Goal: Register for event/course

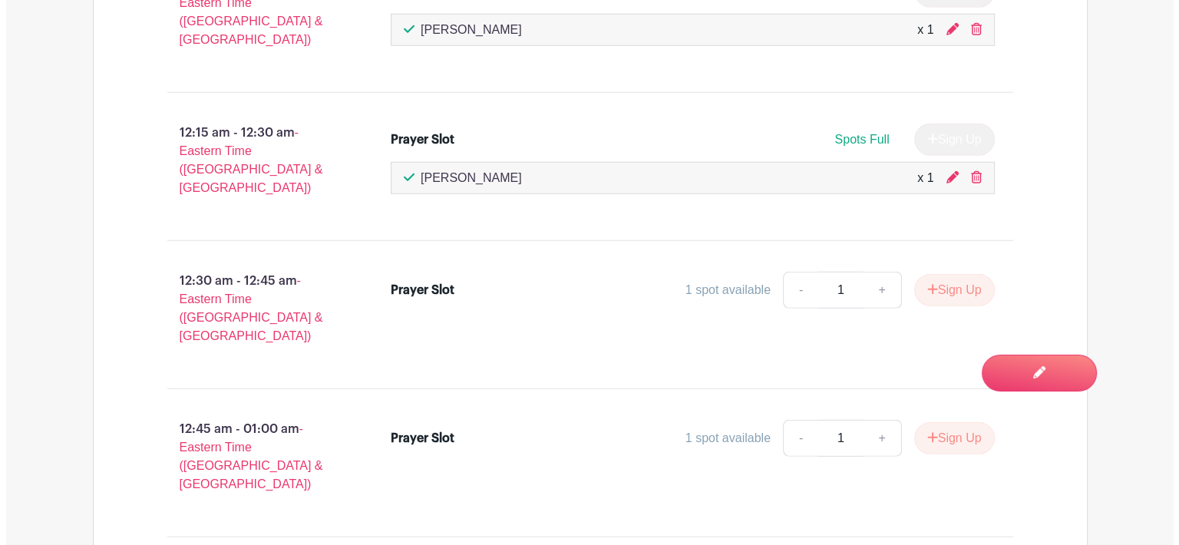
scroll to position [10194, 0]
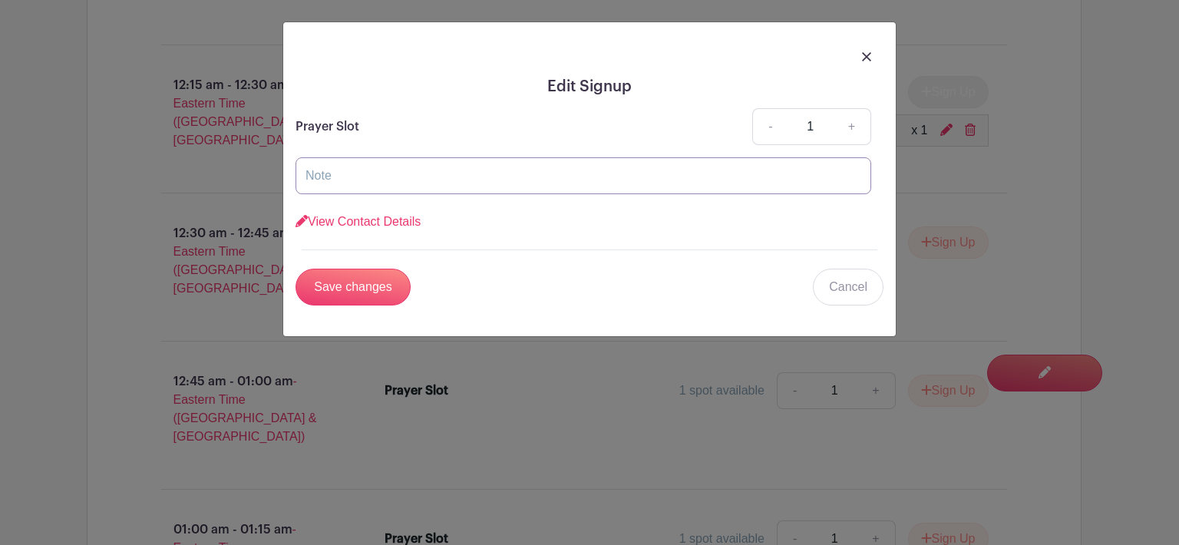
click at [334, 173] on input "text" at bounding box center [584, 175] width 576 height 37
type input "John & Linda"
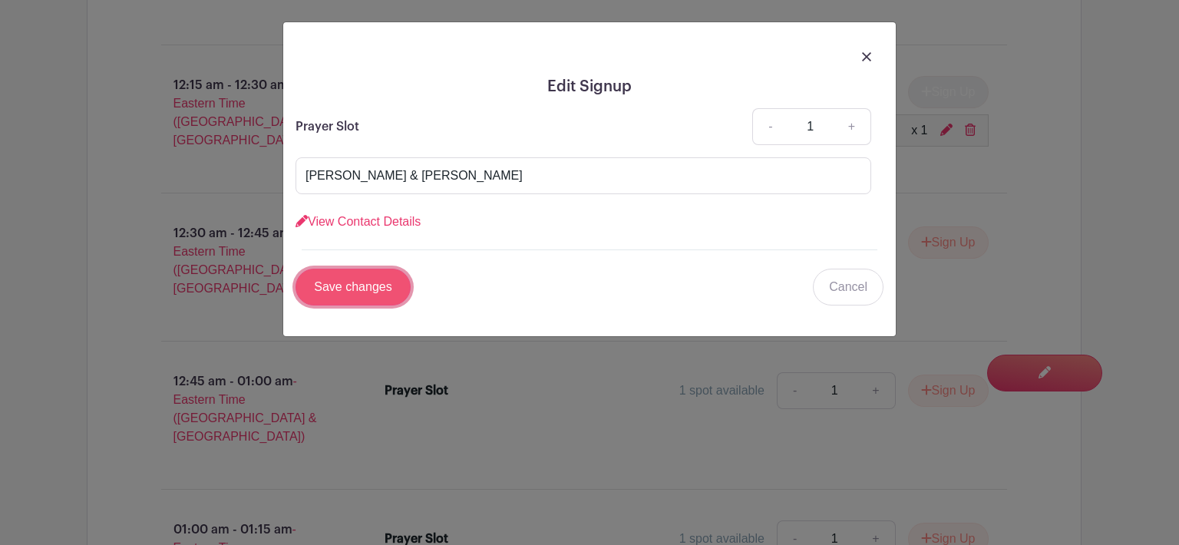
click at [378, 293] on input "Save changes" at bounding box center [353, 287] width 115 height 37
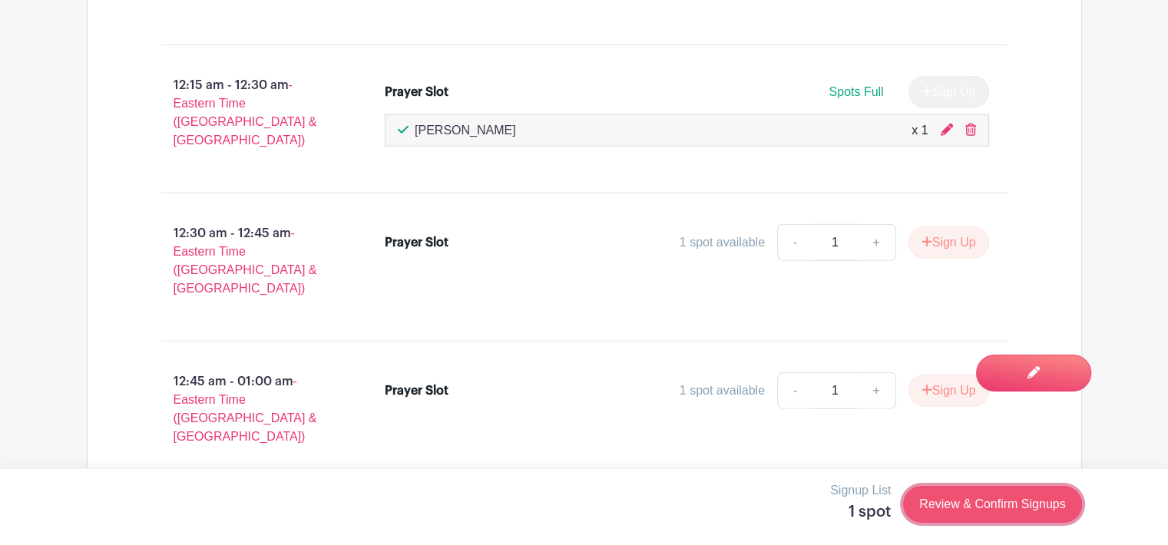
click at [990, 506] on link "Review & Confirm Signups" at bounding box center [992, 504] width 178 height 37
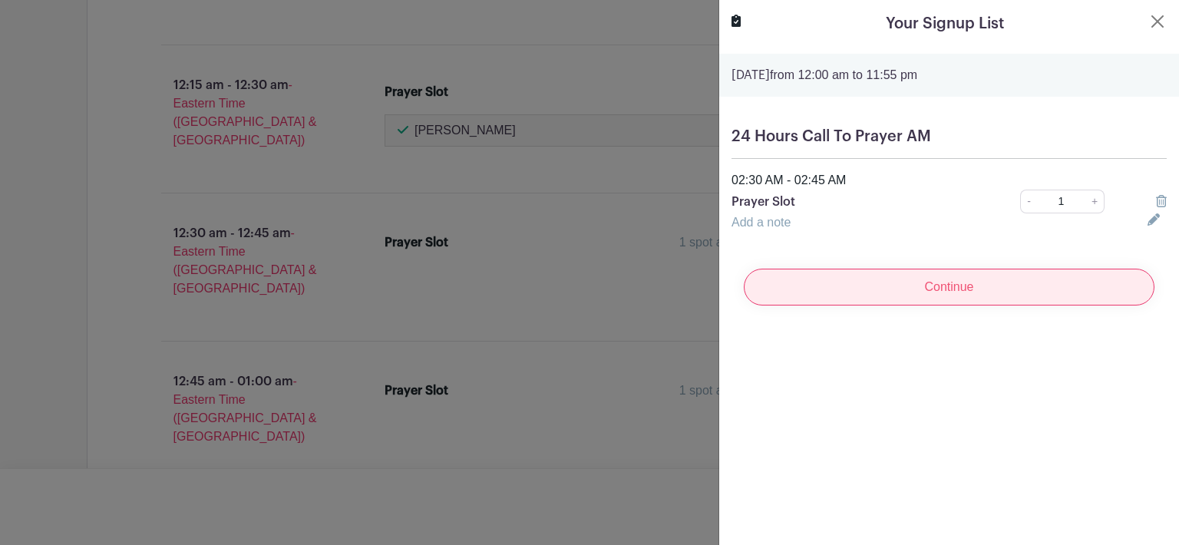
click at [984, 289] on input "Continue" at bounding box center [949, 287] width 411 height 37
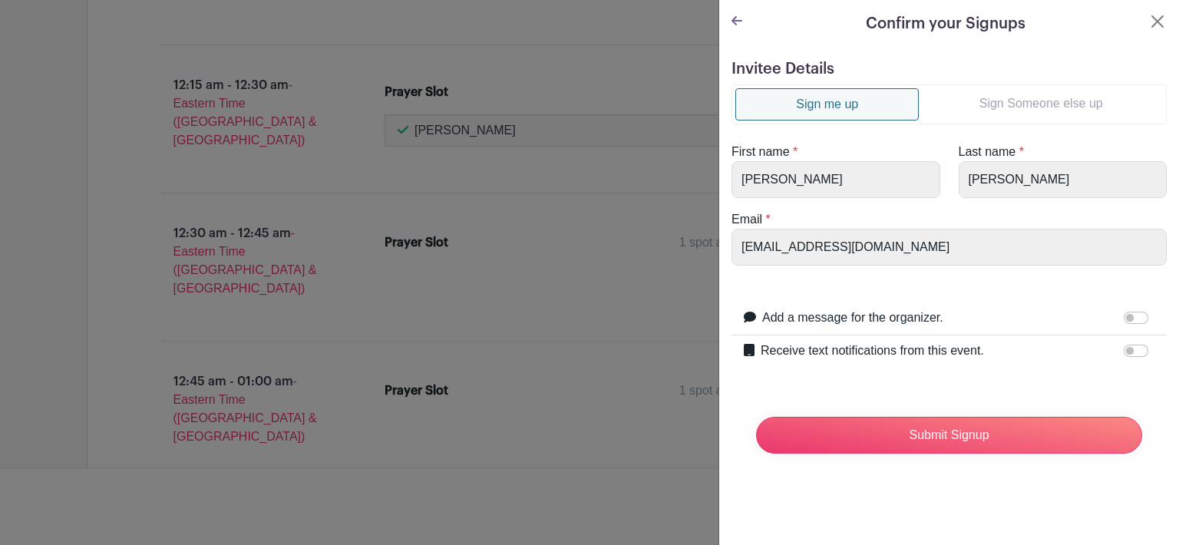
click at [1026, 90] on link "Sign Someone else up" at bounding box center [1041, 103] width 244 height 31
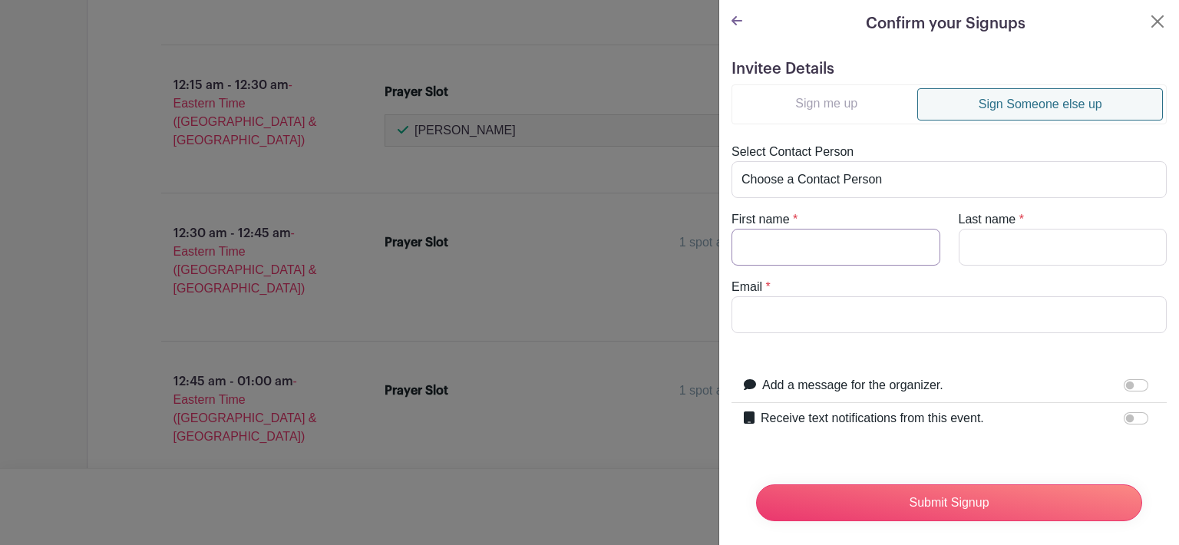
click at [761, 240] on input "First name" at bounding box center [836, 247] width 209 height 37
type input "Linda"
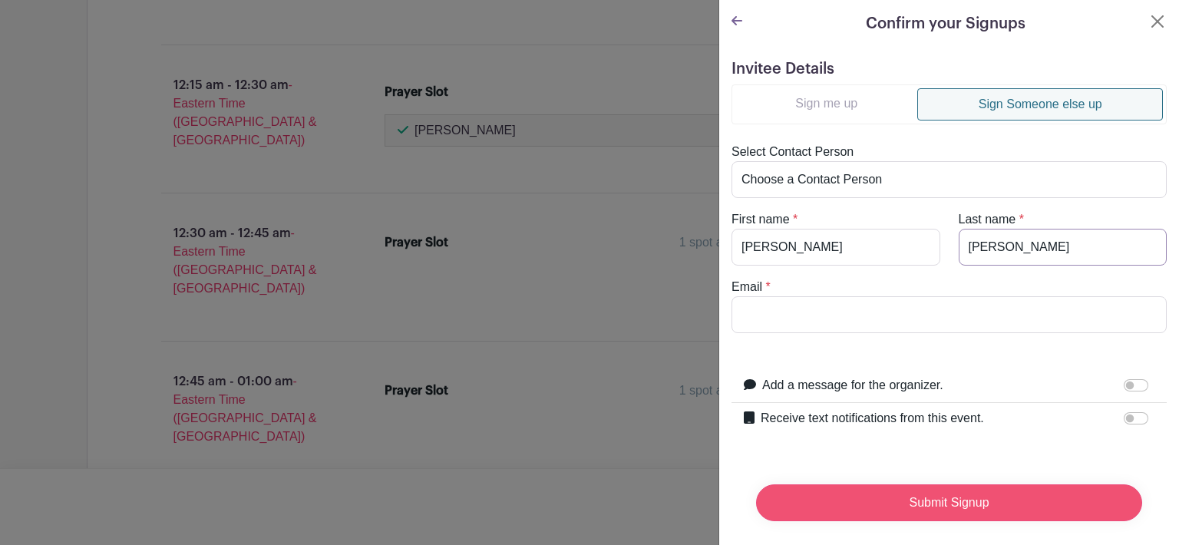
type input "Crosby"
click at [955, 497] on input "Submit Signup" at bounding box center [949, 502] width 386 height 37
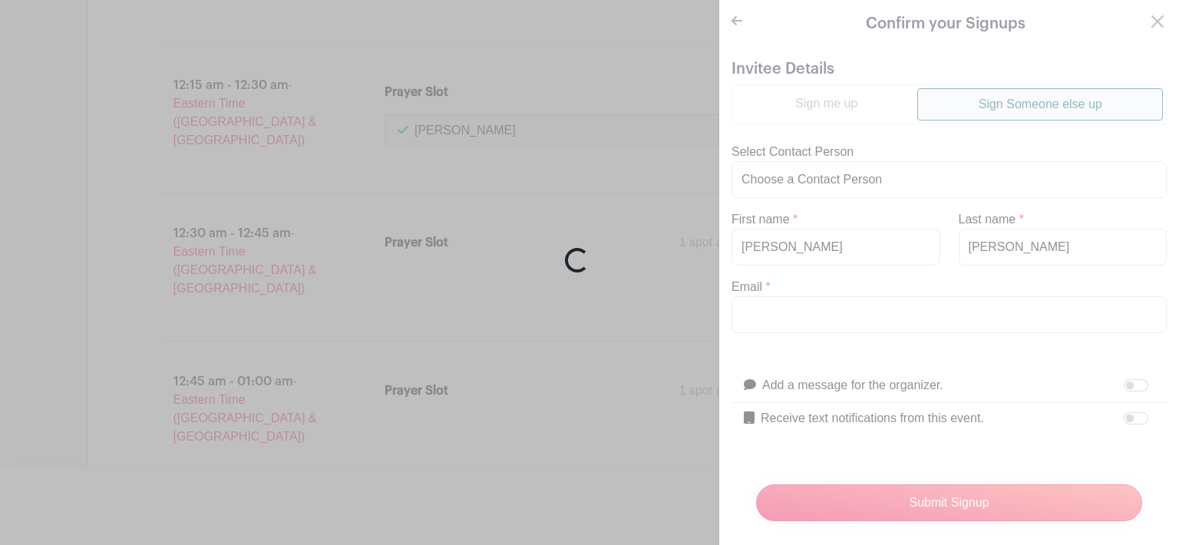
click at [1136, 19] on div "Loading..." at bounding box center [589, 272] width 1179 height 545
click at [811, 311] on div "Loading..." at bounding box center [589, 272] width 1179 height 545
click at [834, 308] on div "Loading..." at bounding box center [589, 272] width 1179 height 545
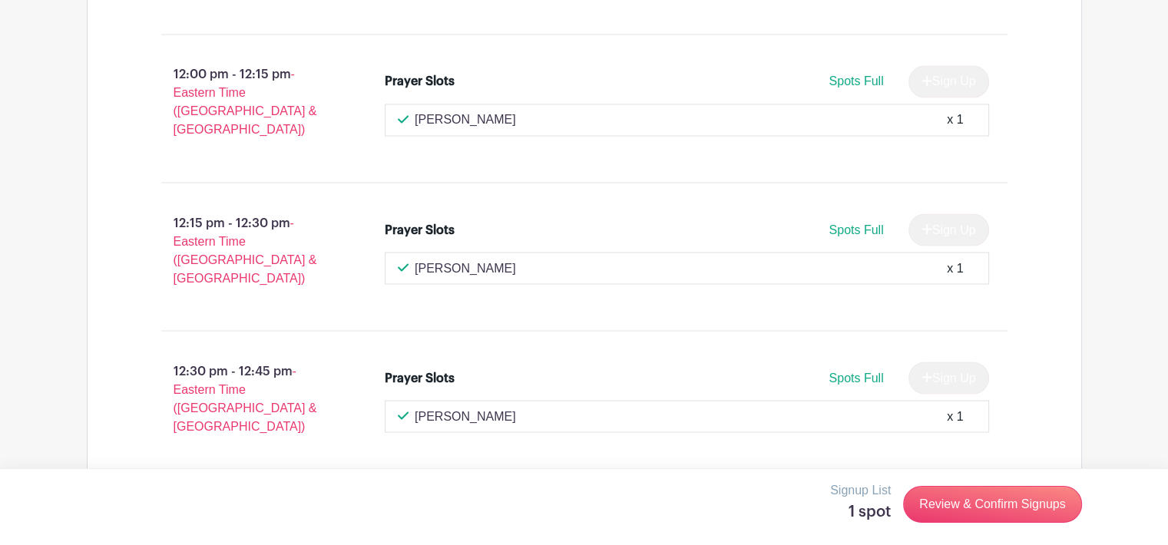
scroll to position [2482, 0]
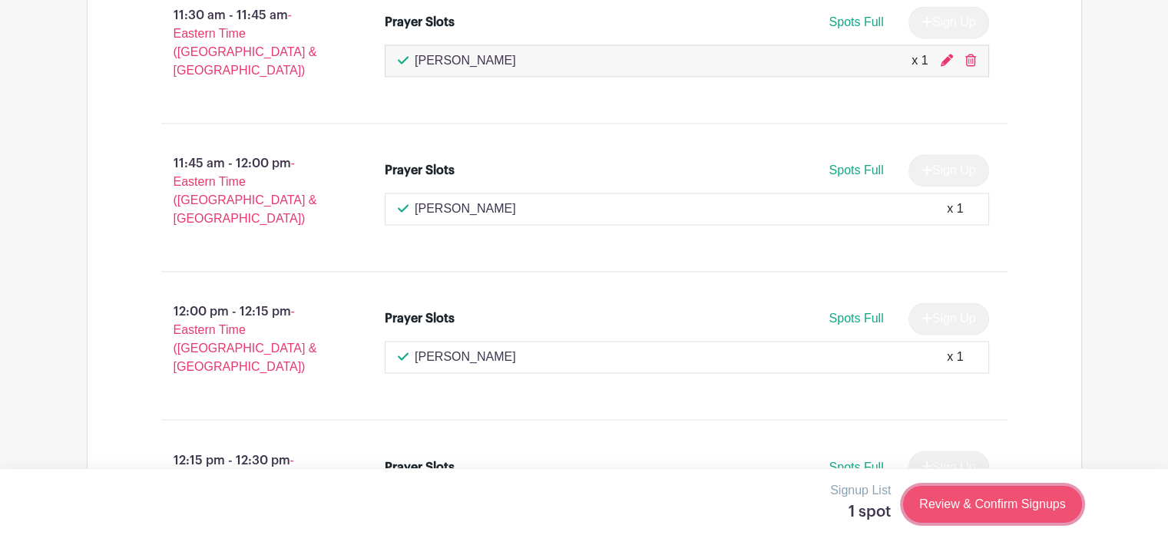
click at [973, 511] on link "Review & Confirm Signups" at bounding box center [992, 504] width 178 height 37
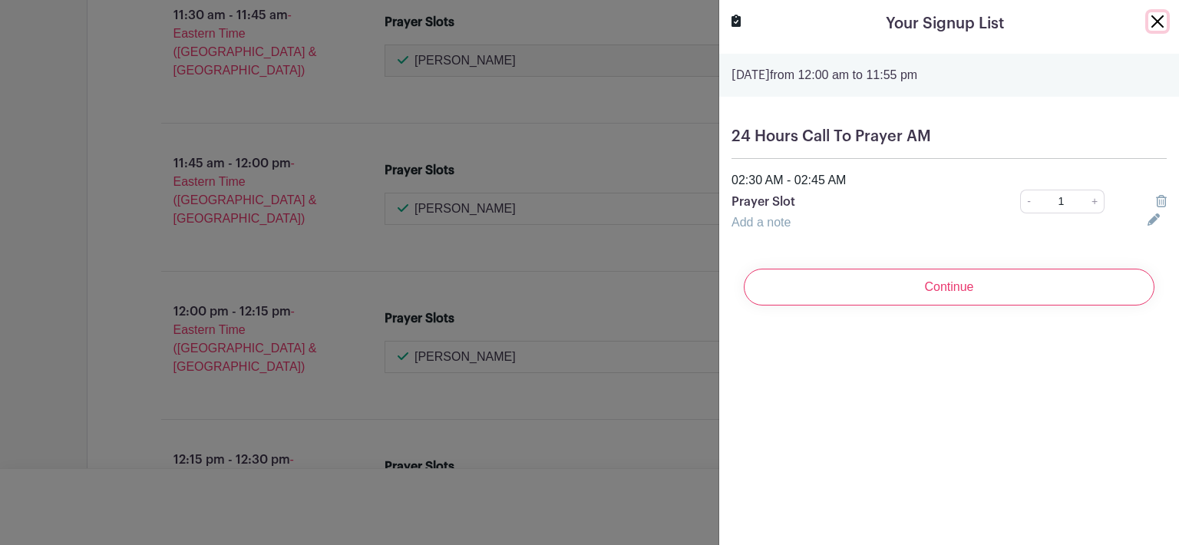
click at [1149, 16] on button "Close" at bounding box center [1158, 21] width 18 height 18
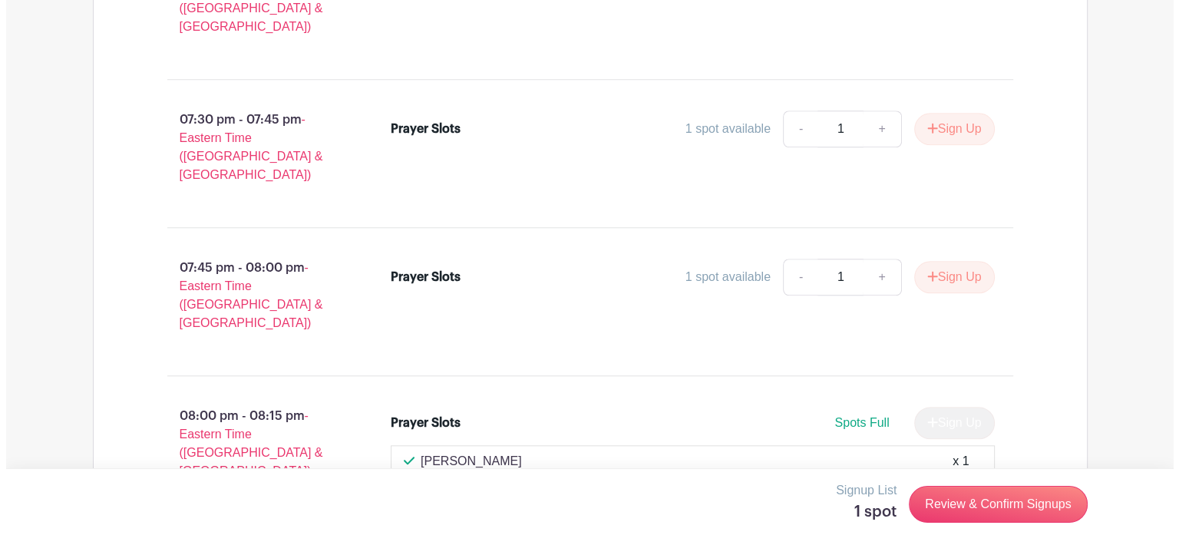
scroll to position [7092, 0]
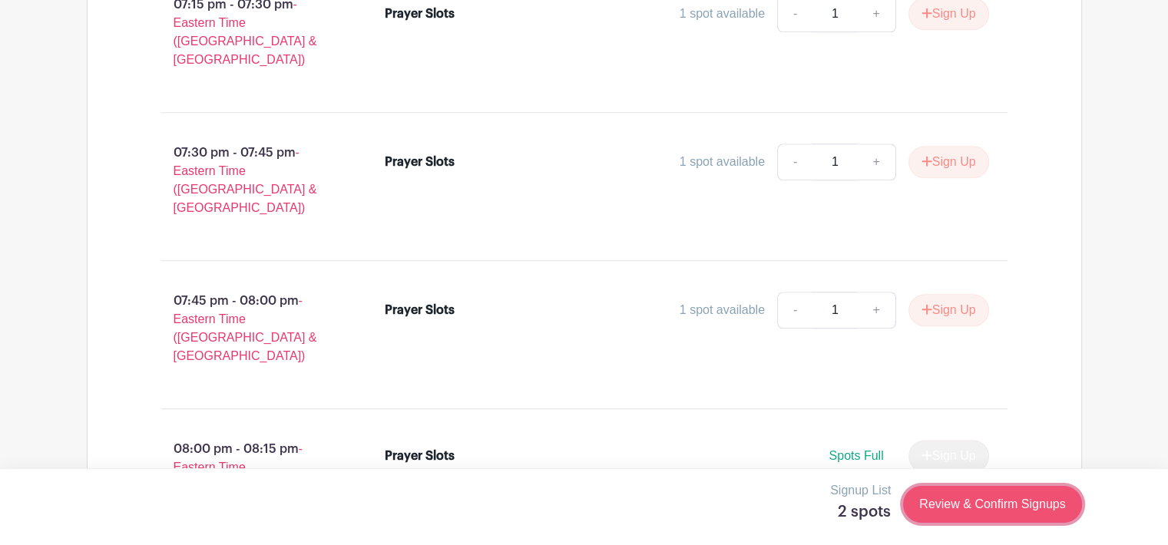
click at [1004, 497] on link "Review & Confirm Signups" at bounding box center [992, 504] width 178 height 37
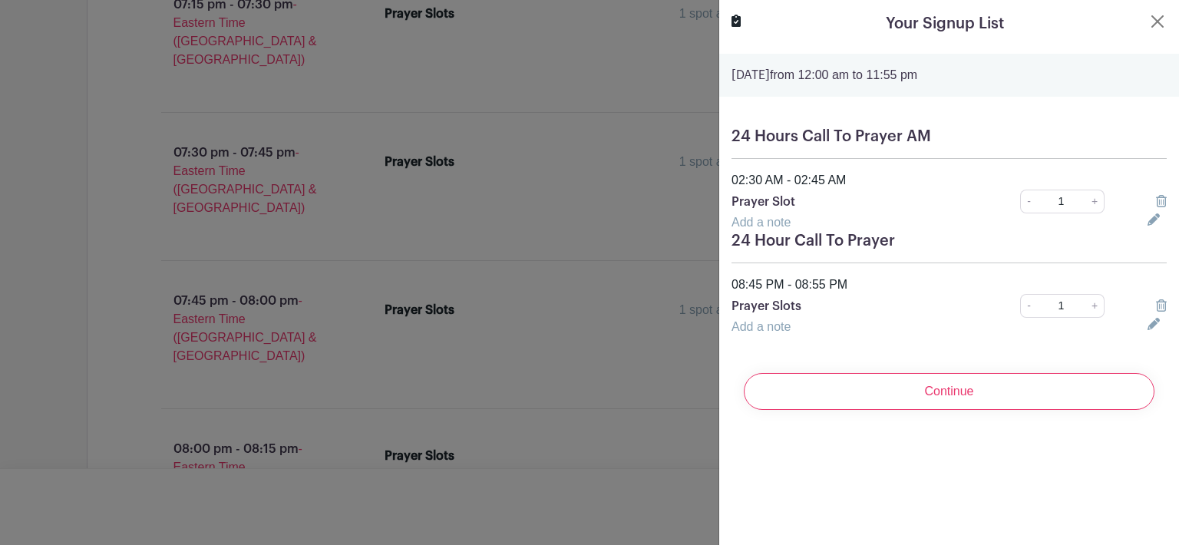
click at [1156, 201] on icon at bounding box center [1161, 201] width 11 height 12
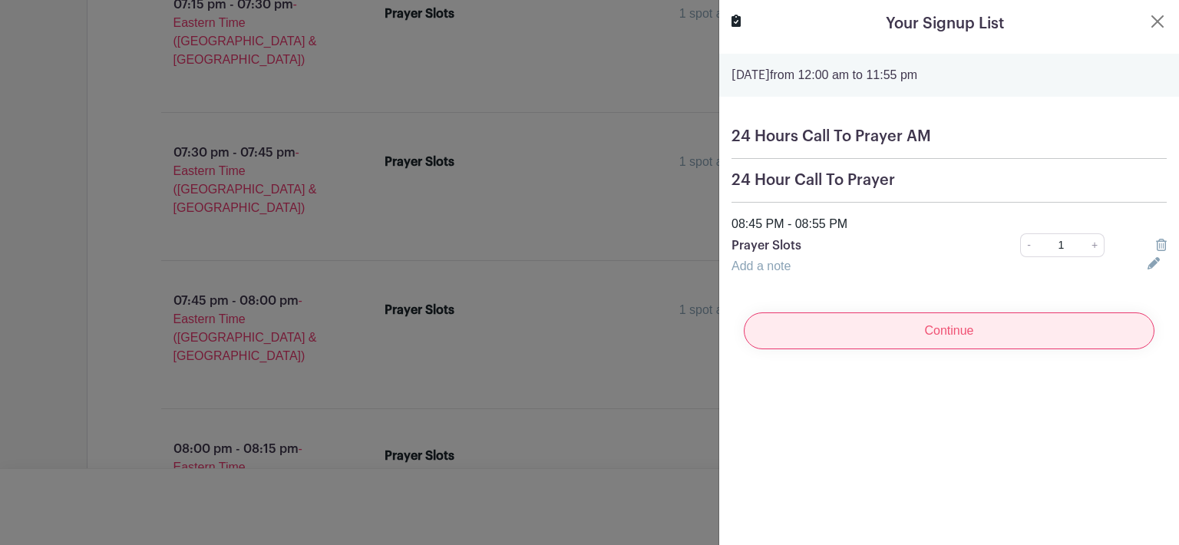
click at [952, 342] on input "Continue" at bounding box center [949, 330] width 411 height 37
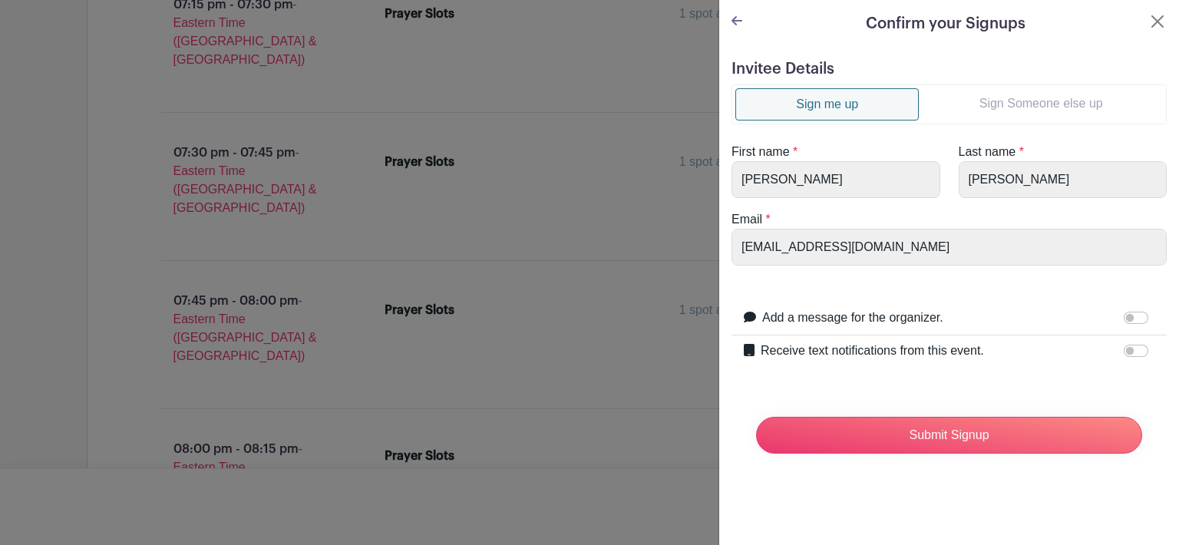
click at [1023, 101] on link "Sign Someone else up" at bounding box center [1041, 103] width 244 height 31
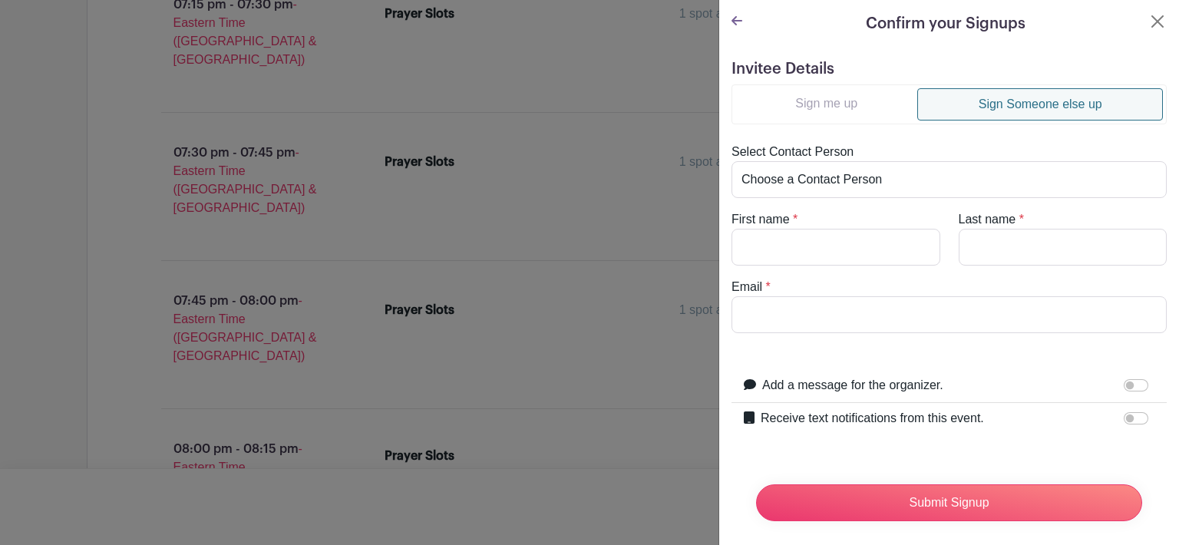
click at [1023, 101] on link "Sign Someone else up" at bounding box center [1040, 104] width 246 height 32
click at [762, 250] on input "First name" at bounding box center [836, 247] width 209 height 37
click at [763, 251] on input "First name" at bounding box center [836, 247] width 209 height 37
type input "[PERSON_NAME]"
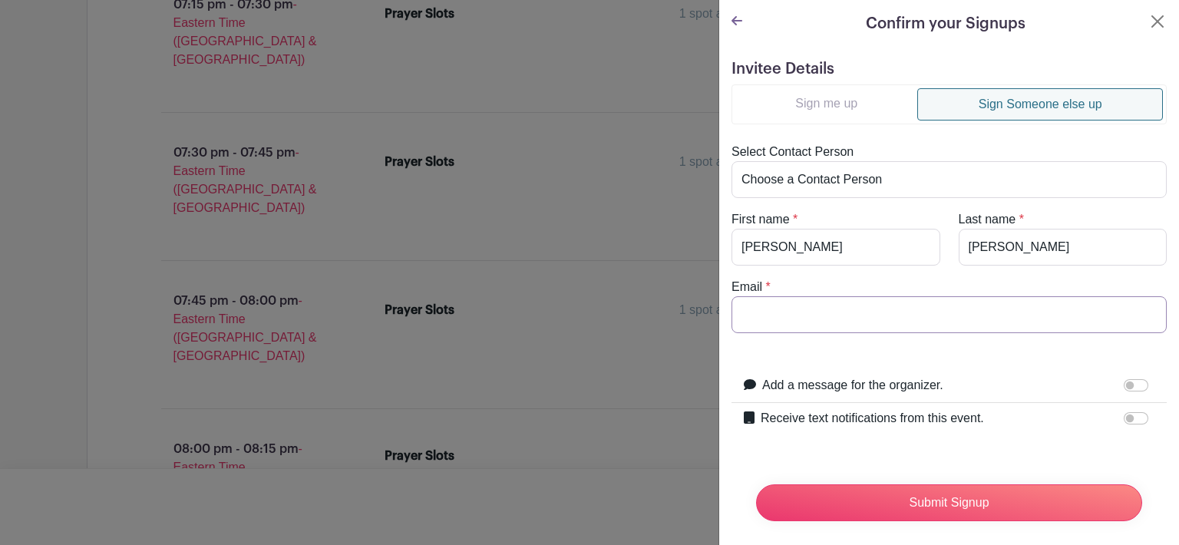
click at [749, 321] on input "Email" at bounding box center [949, 314] width 435 height 37
type input "[EMAIL_ADDRESS][DOMAIN_NAME]"
click at [1129, 416] on input "Receive text notifications from this event." at bounding box center [1136, 418] width 25 height 12
checkbox input "true"
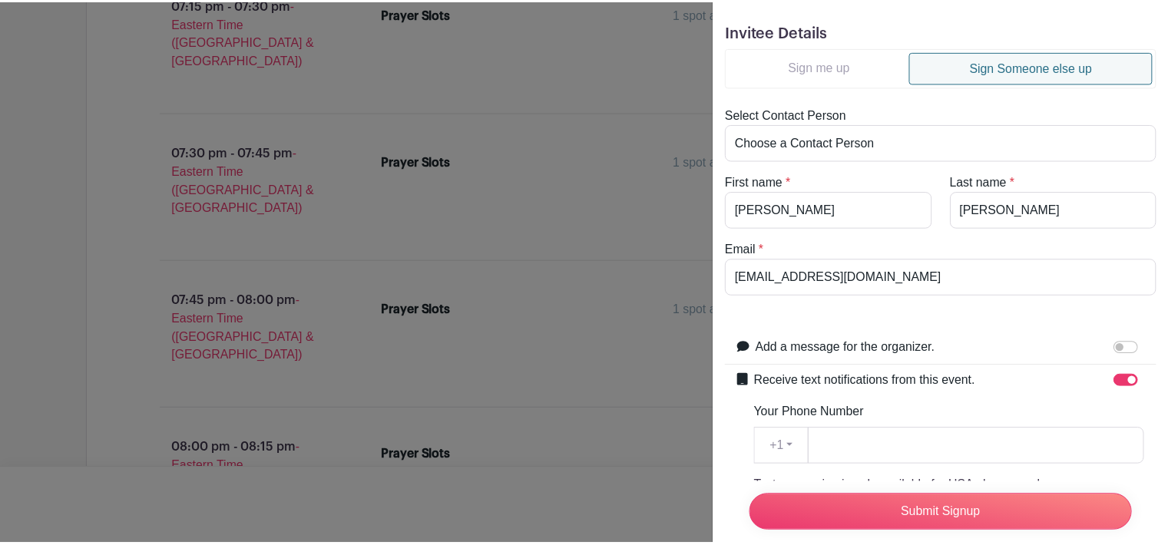
scroll to position [43, 0]
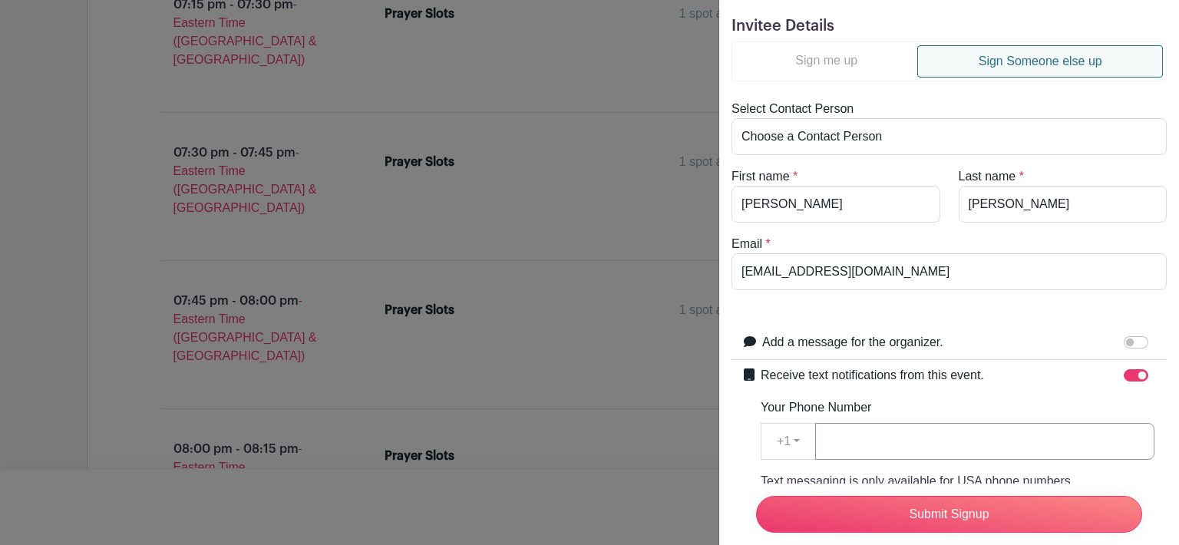
click at [853, 427] on input "Your Phone Number" at bounding box center [984, 441] width 339 height 37
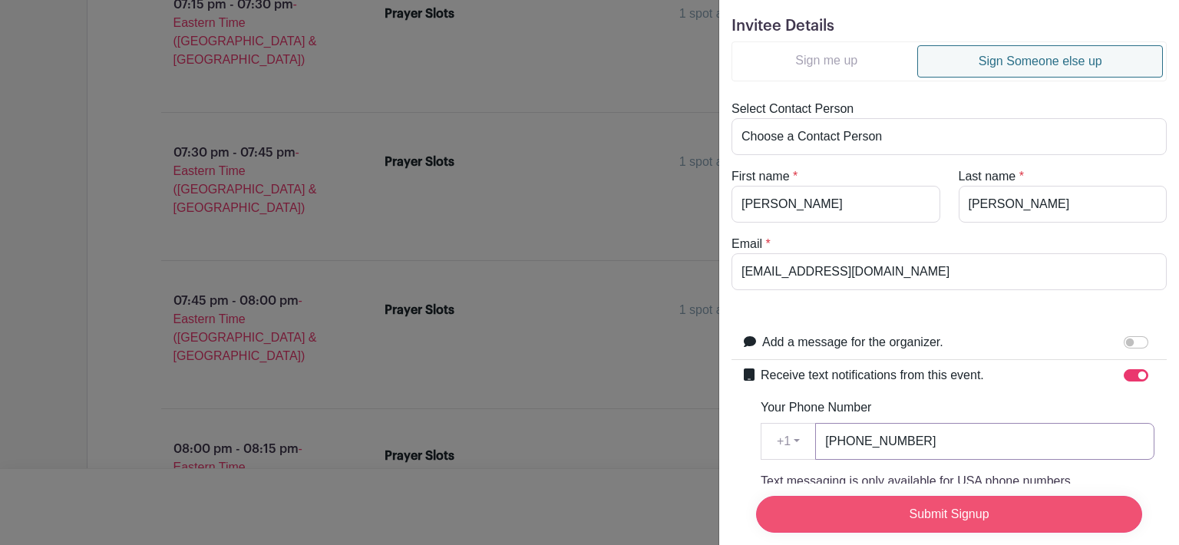
type input "[PHONE_NUMBER]"
click at [948, 506] on input "Submit Signup" at bounding box center [949, 514] width 386 height 37
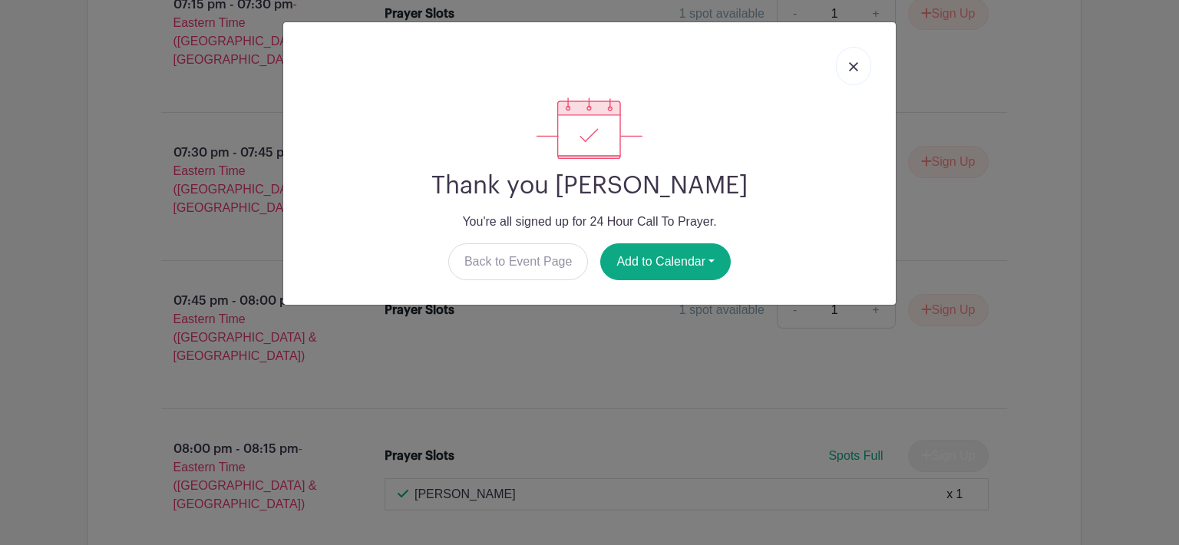
click at [853, 60] on link at bounding box center [853, 66] width 35 height 38
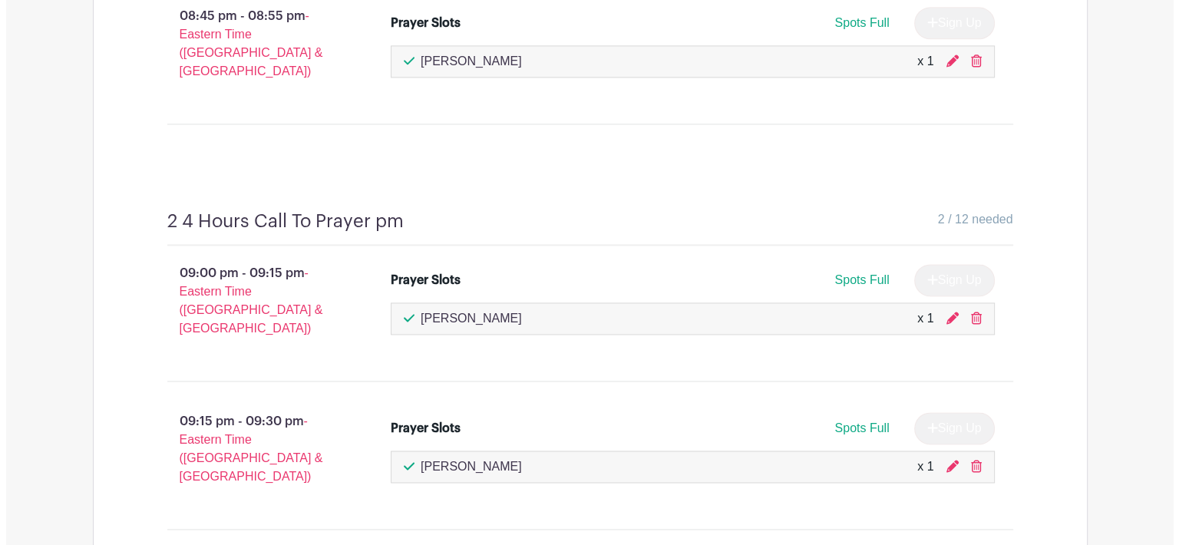
scroll to position [8020, 0]
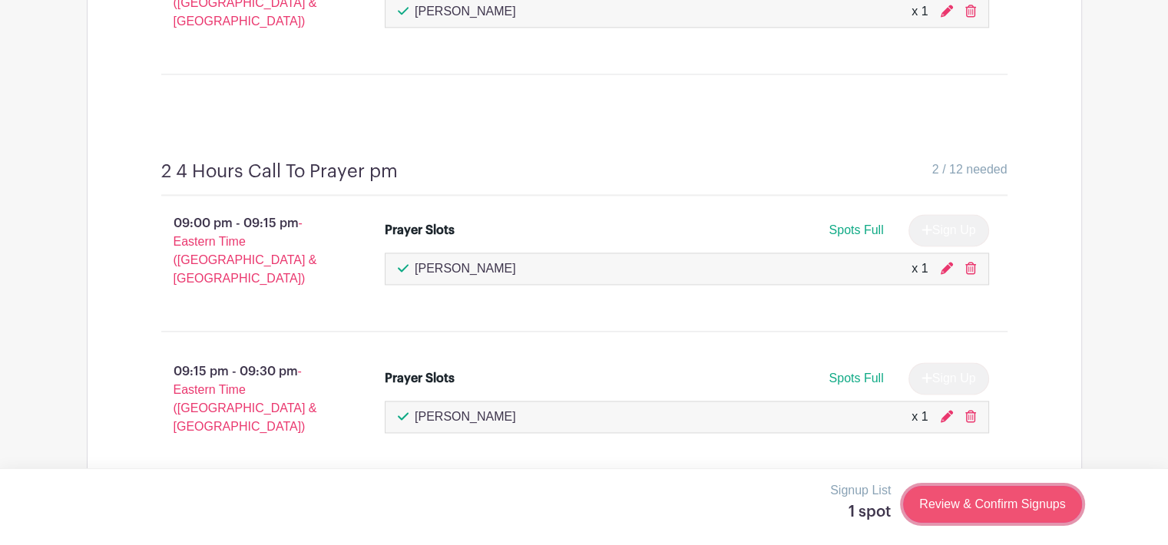
click at [1012, 501] on link "Review & Confirm Signups" at bounding box center [992, 504] width 178 height 37
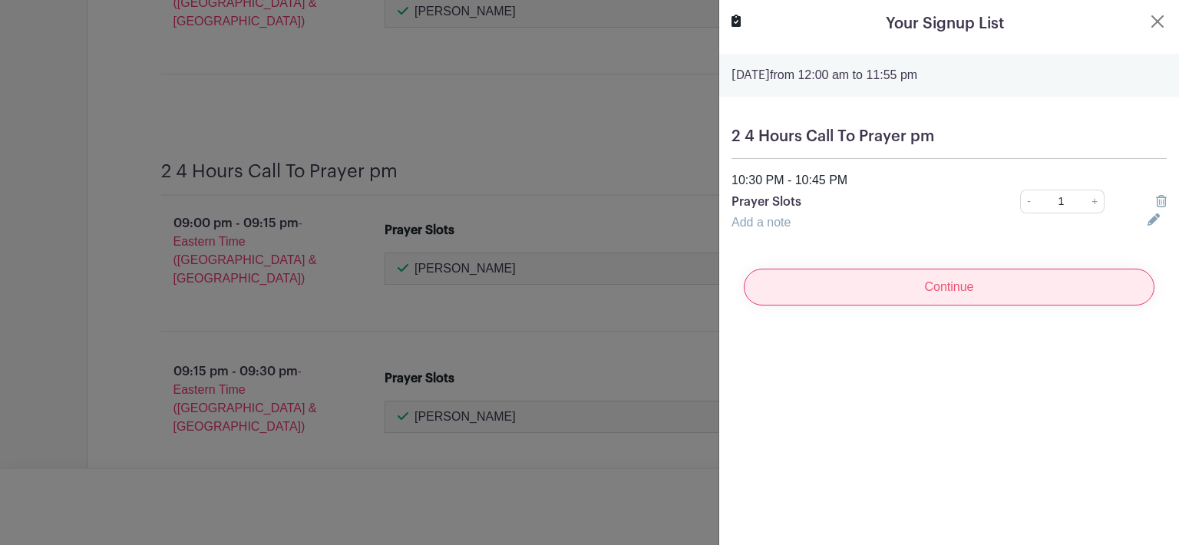
click at [986, 282] on input "Continue" at bounding box center [949, 287] width 411 height 37
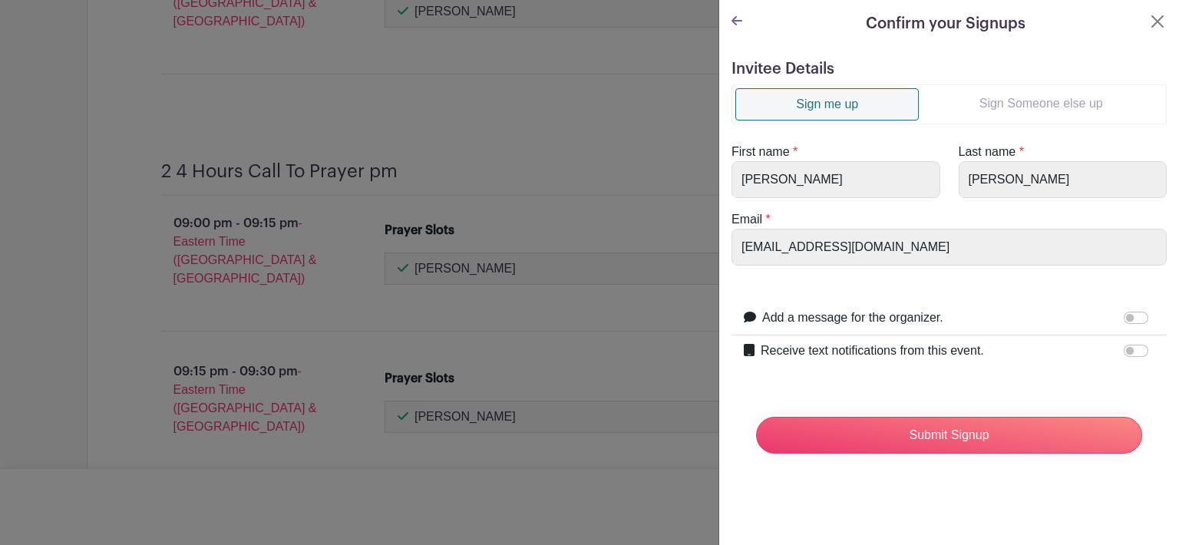
click at [1007, 105] on link "Sign Someone else up" at bounding box center [1041, 103] width 244 height 31
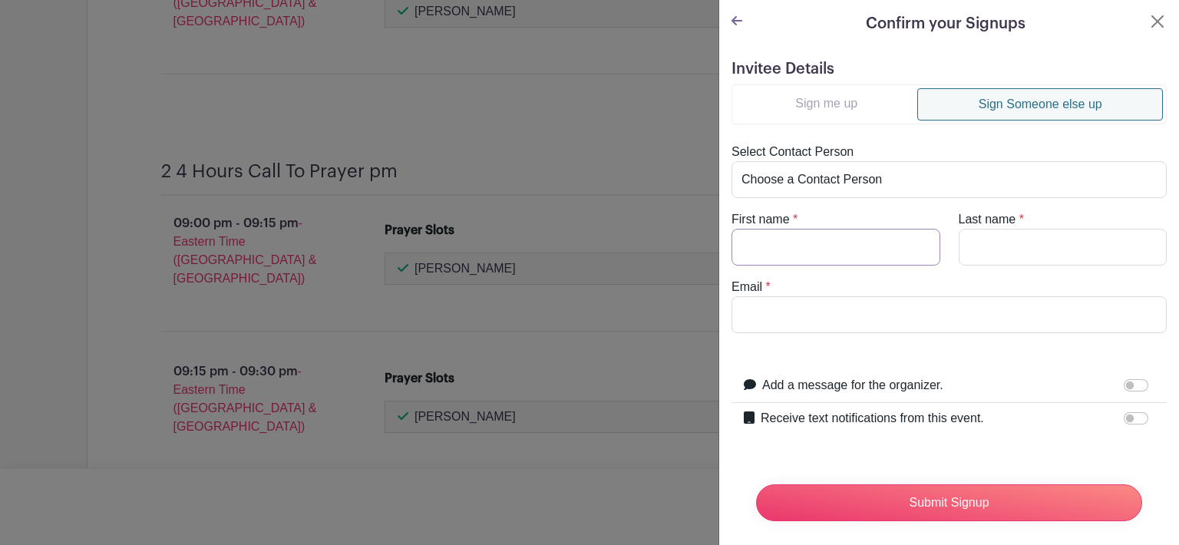
click at [792, 246] on input "First name" at bounding box center [836, 247] width 209 height 37
type input "[PERSON_NAME]"
click at [770, 315] on input "Email" at bounding box center [949, 314] width 435 height 37
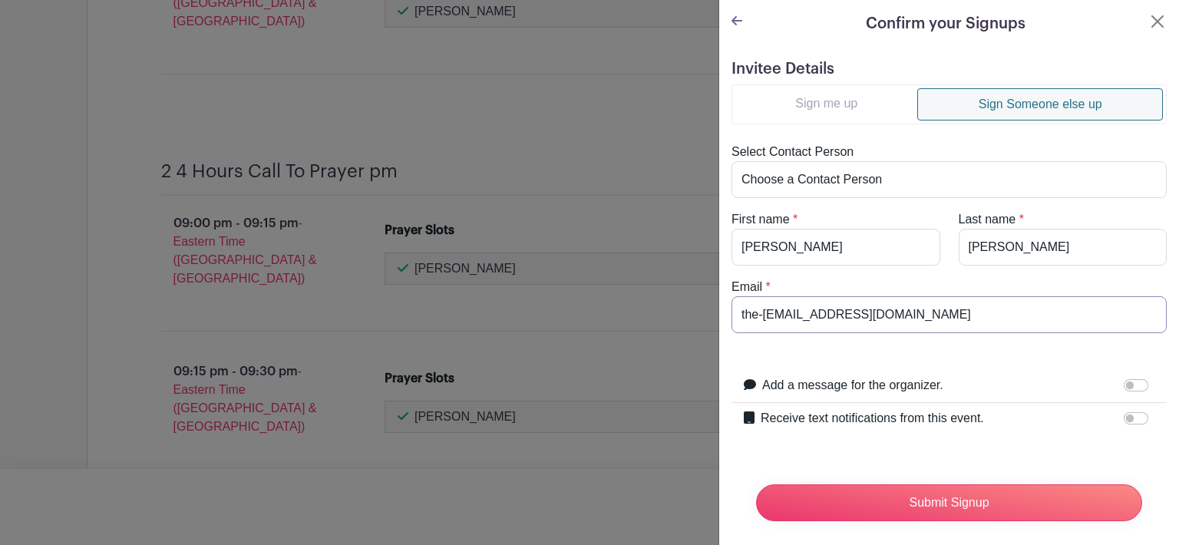
type input "the-[EMAIL_ADDRESS][DOMAIN_NAME]"
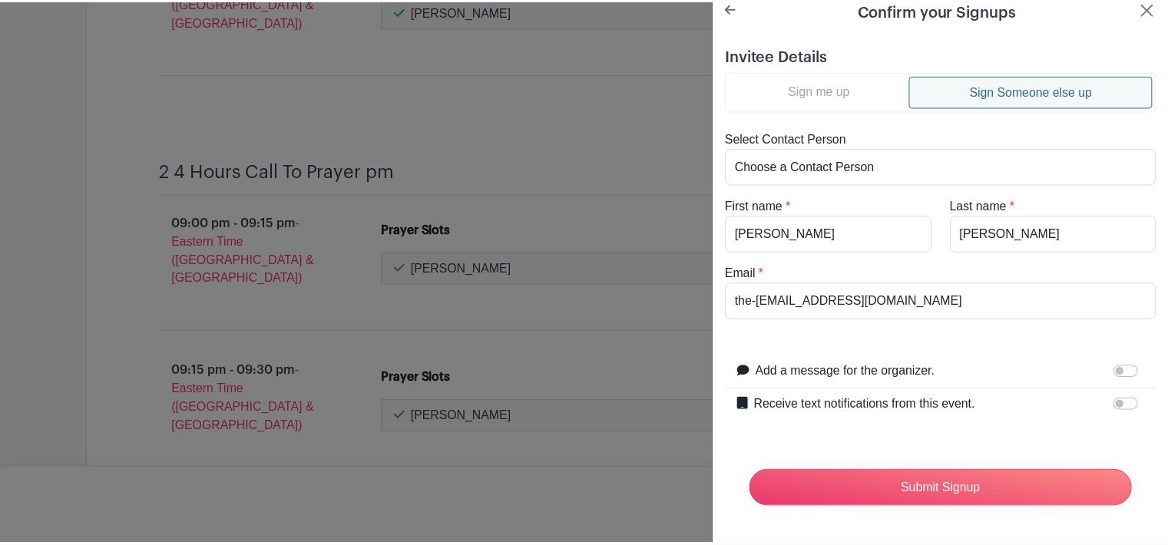
scroll to position [23, 0]
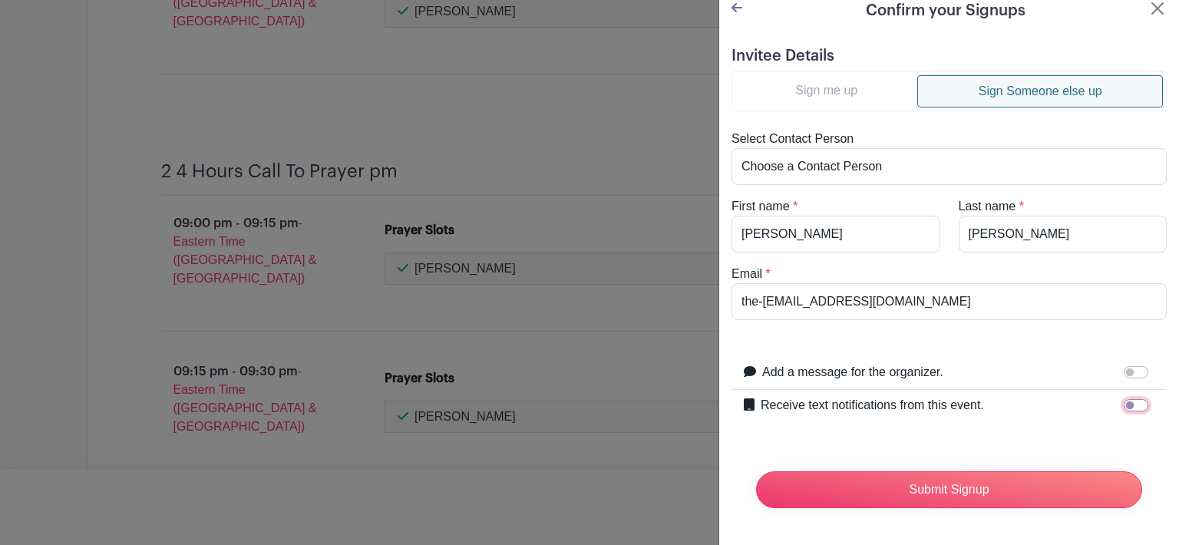
click at [1125, 399] on input "Receive text notifications from this event." at bounding box center [1136, 405] width 25 height 12
checkbox input "true"
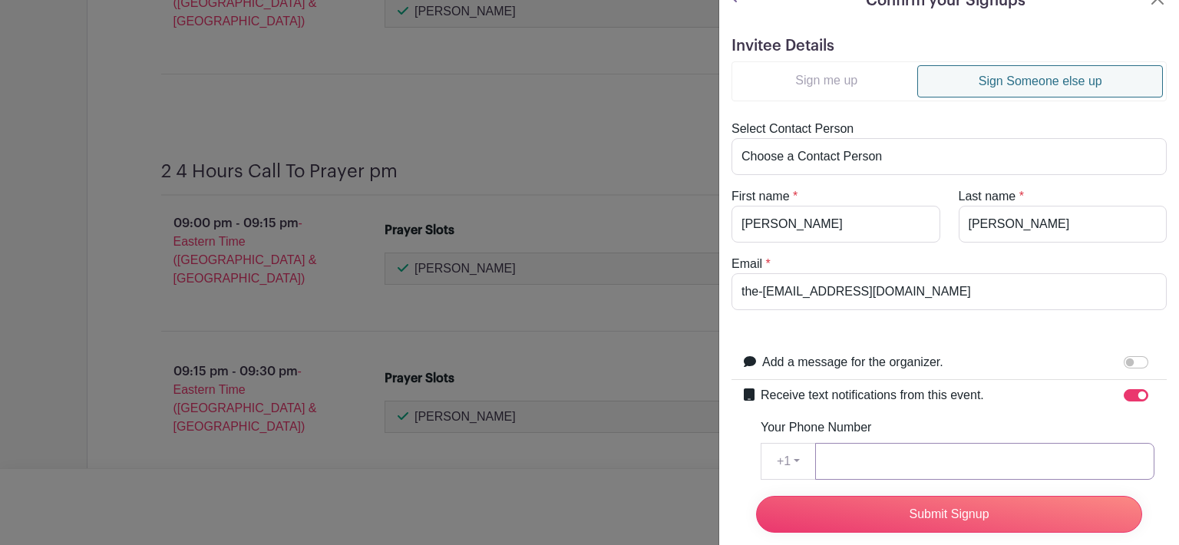
click at [871, 464] on input "Your Phone Number" at bounding box center [984, 461] width 339 height 37
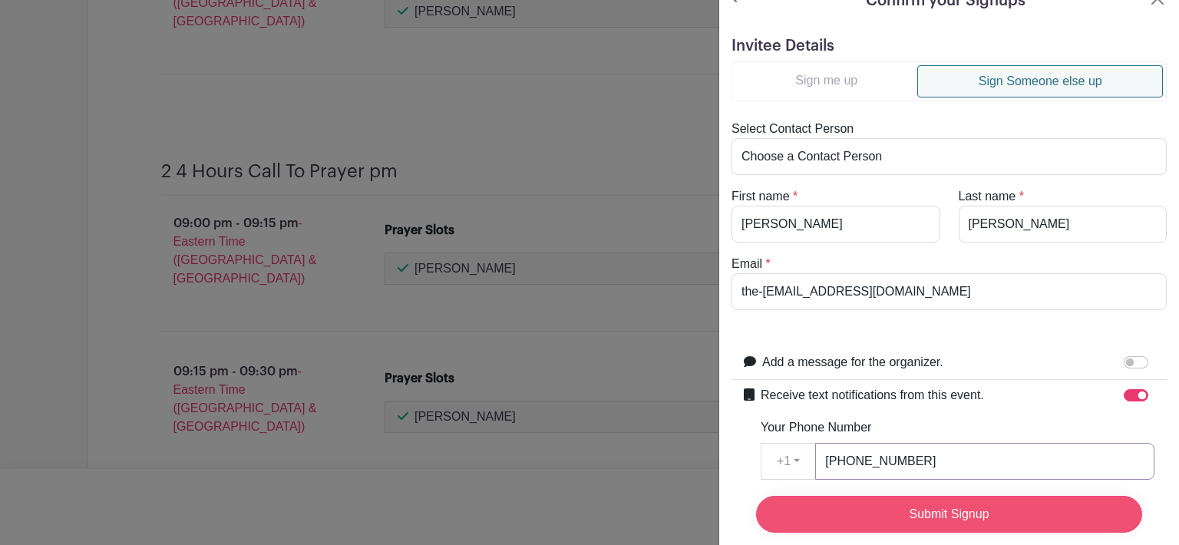
type input "[PHONE_NUMBER]"
click at [1006, 500] on input "Submit Signup" at bounding box center [949, 514] width 386 height 37
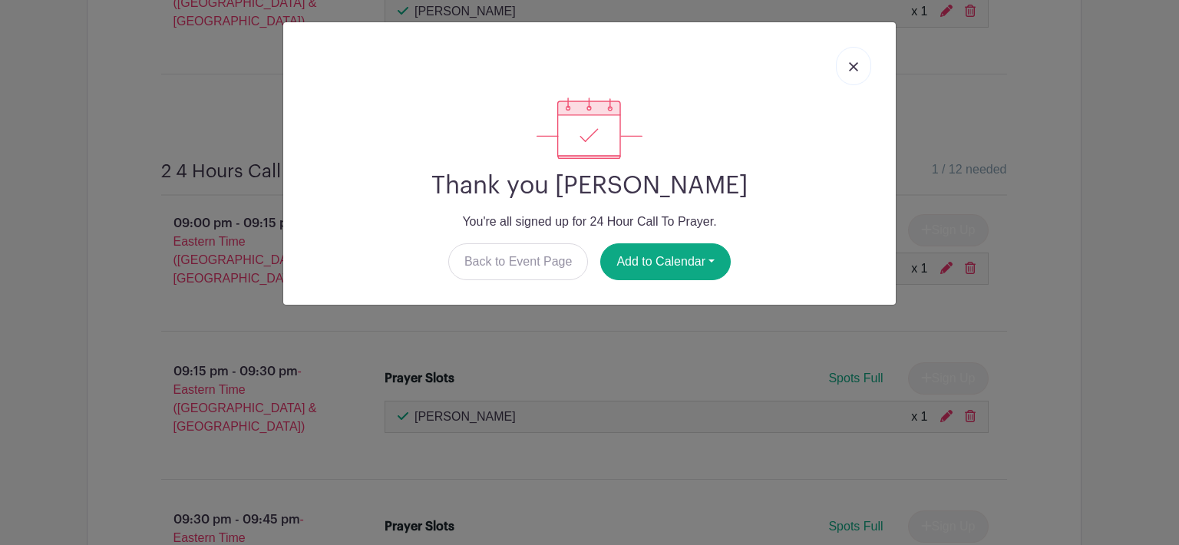
click at [853, 68] on img at bounding box center [853, 66] width 9 height 9
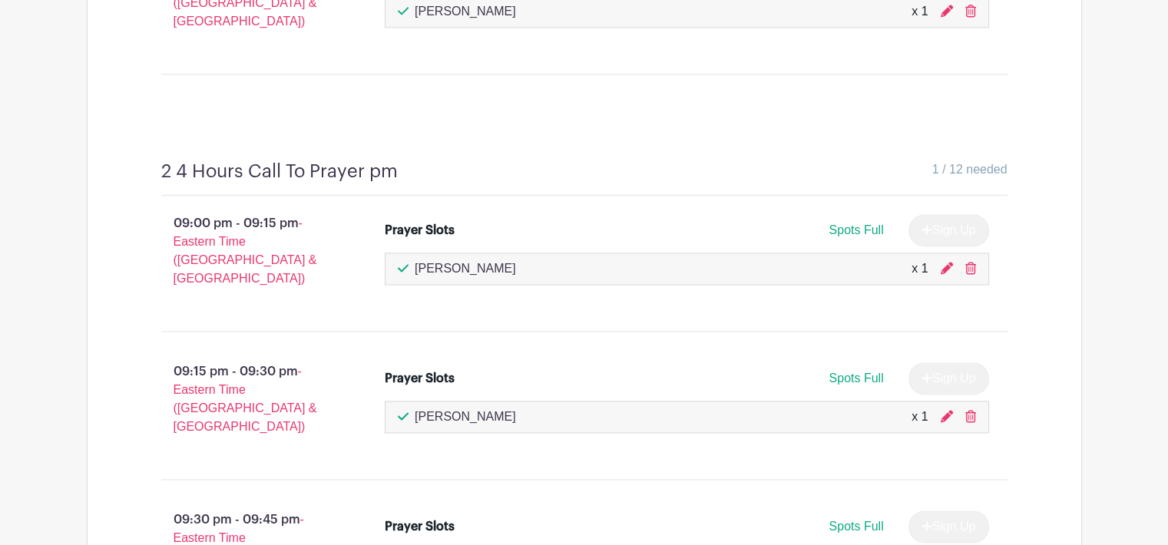
scroll to position [7982, 0]
